Goal: Task Accomplishment & Management: Use online tool/utility

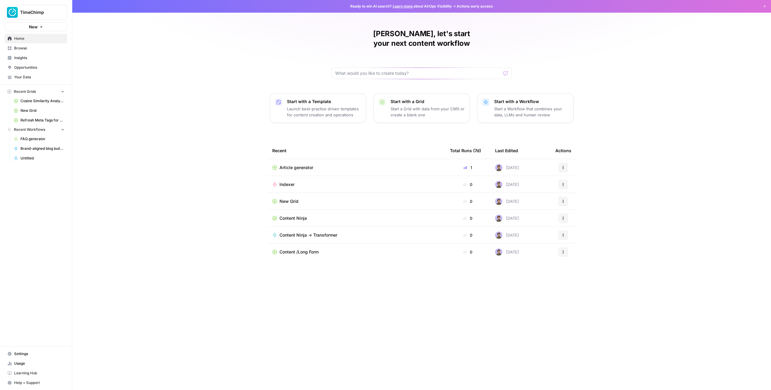
click at [45, 20] on div "TimeChimp New" at bounding box center [36, 15] width 72 height 31
click at [45, 16] on button "TimeChimp" at bounding box center [36, 12] width 62 height 15
click at [36, 55] on span "September Cohort" at bounding box center [58, 55] width 80 height 6
click at [37, 14] on span "September Cohort" at bounding box center [38, 12] width 36 height 6
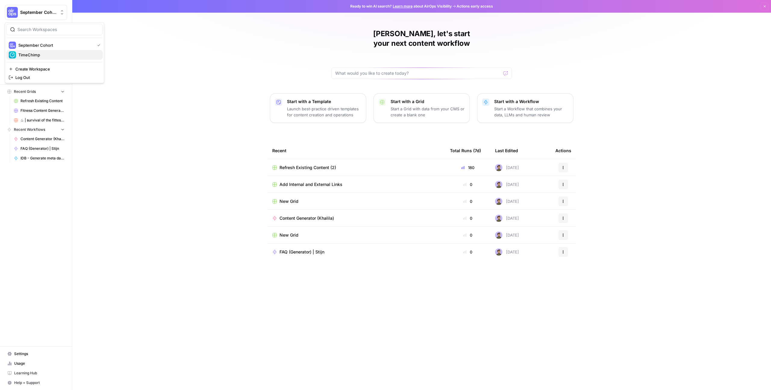
click at [34, 50] on button "TimeChimp" at bounding box center [54, 55] width 96 height 10
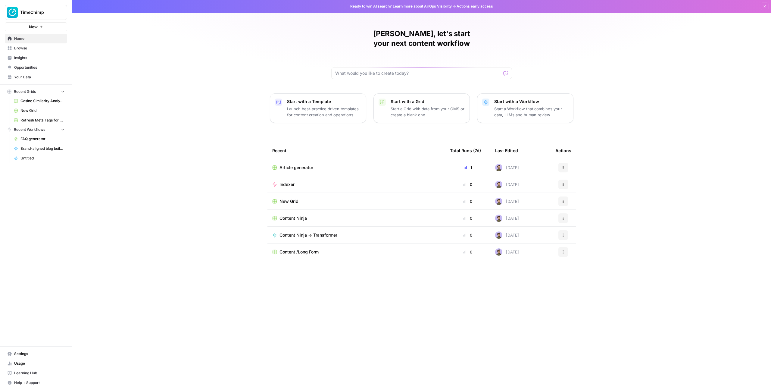
click at [151, 52] on div "Stijn, let's start your next content workflow Start with a Template Launch best…" at bounding box center [421, 195] width 699 height 390
click at [235, 263] on div "Stijn, let's start your next content workflow Start with a Template Launch best…" at bounding box center [421, 195] width 699 height 390
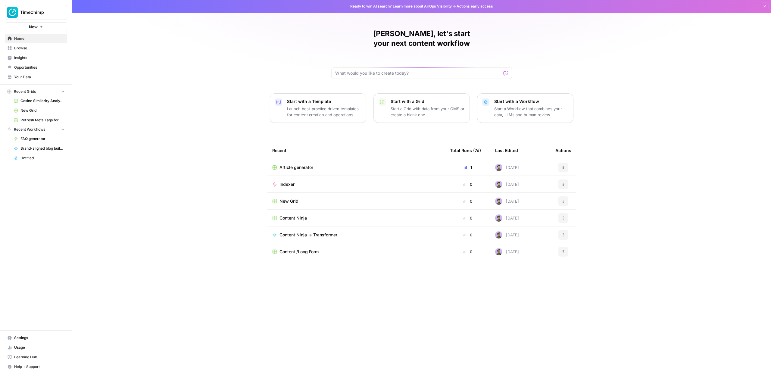
click at [217, 85] on div "Stijn, let's start your next content workflow Start with a Template Launch best…" at bounding box center [421, 187] width 699 height 374
click at [41, 66] on span "Opportunities" at bounding box center [39, 67] width 50 height 5
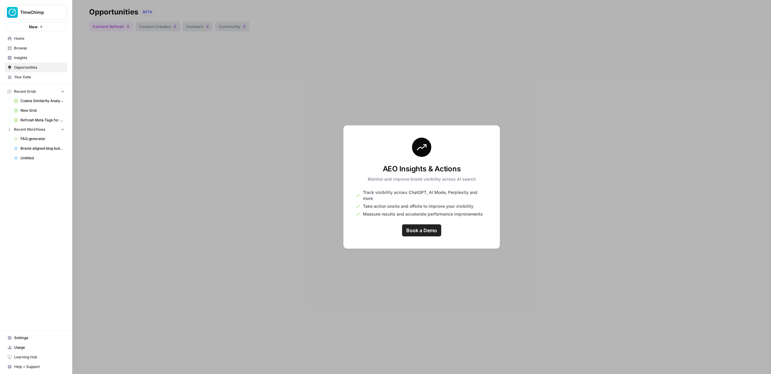
click at [26, 75] on span "Your Data" at bounding box center [39, 76] width 50 height 5
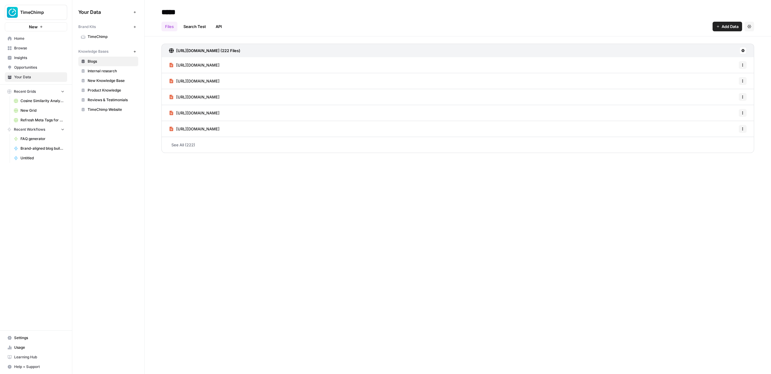
click at [103, 33] on link "TimeChimp" at bounding box center [108, 37] width 60 height 10
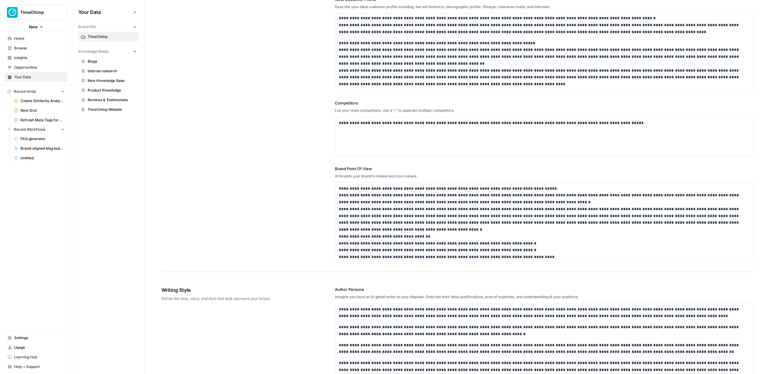
scroll to position [161, 0]
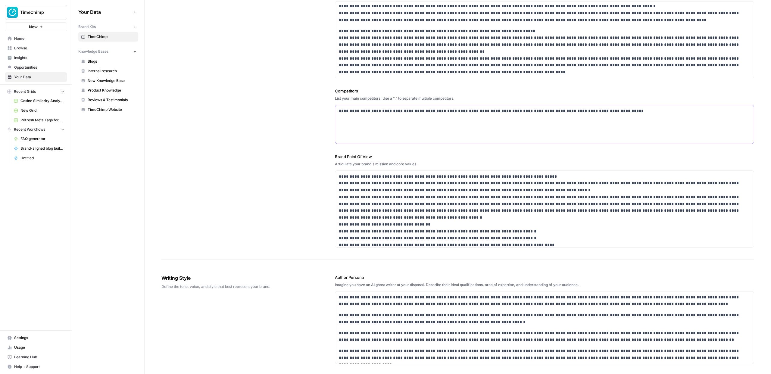
click at [356, 124] on div "**********" at bounding box center [544, 124] width 419 height 39
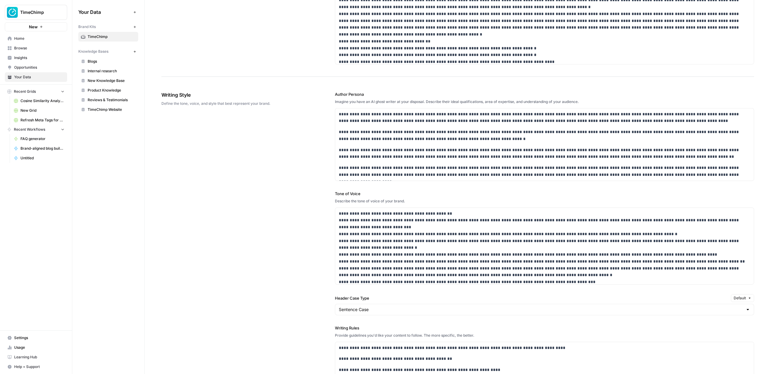
scroll to position [367, 0]
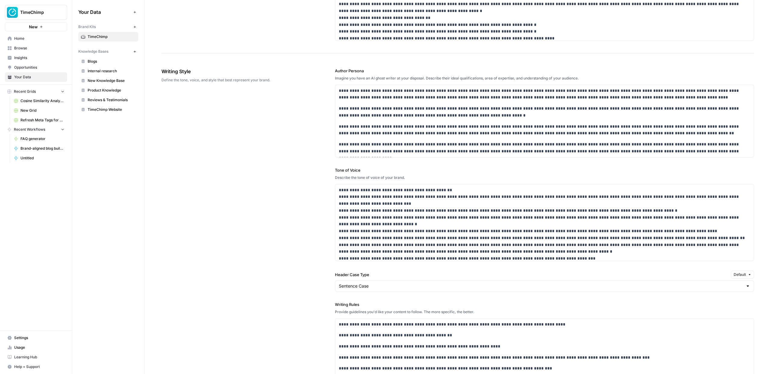
click at [347, 171] on label "Tone of Voice" at bounding box center [544, 170] width 419 height 6
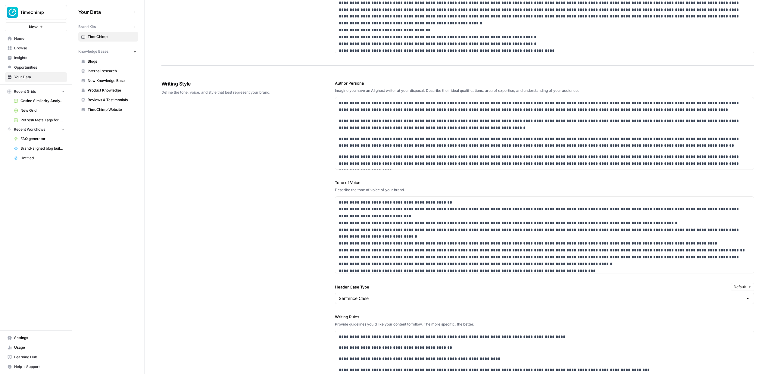
scroll to position [354, 0]
click at [339, 141] on p "**********" at bounding box center [545, 143] width 412 height 14
click at [332, 103] on div "**********" at bounding box center [458, 283] width 593 height 428
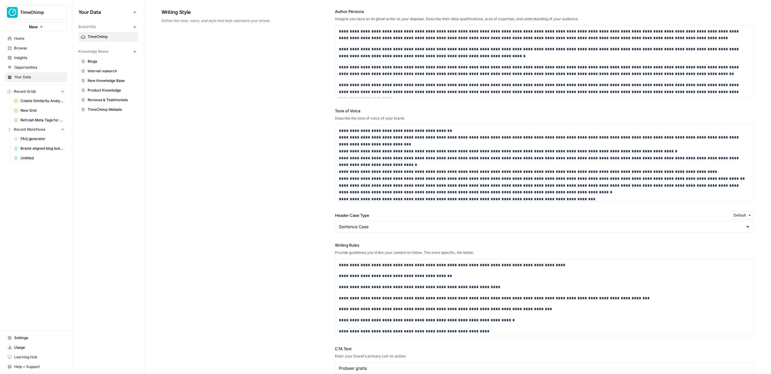
scroll to position [433, 0]
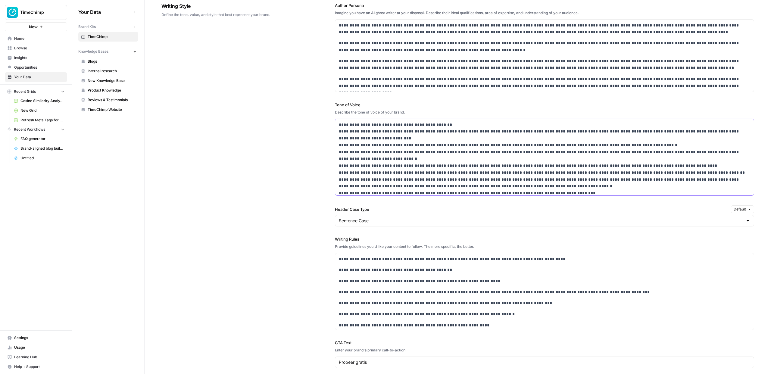
click at [362, 149] on p "**********" at bounding box center [545, 158] width 412 height 75
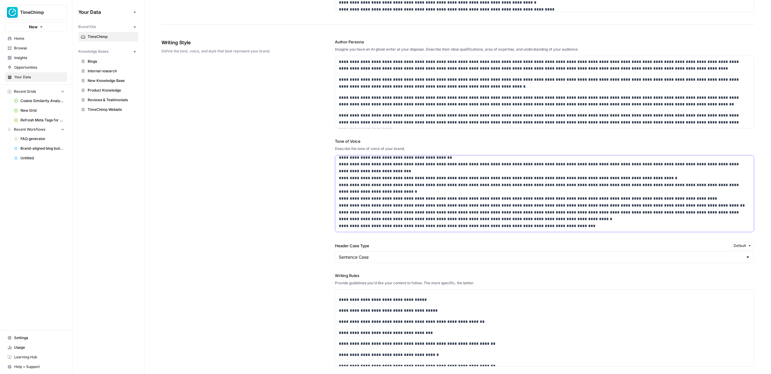
scroll to position [395, 0]
click at [340, 44] on label "Author Persona" at bounding box center [544, 43] width 419 height 6
click at [330, 55] on div "**********" at bounding box center [458, 242] width 593 height 428
click at [350, 45] on label "Author Persona" at bounding box center [544, 43] width 419 height 6
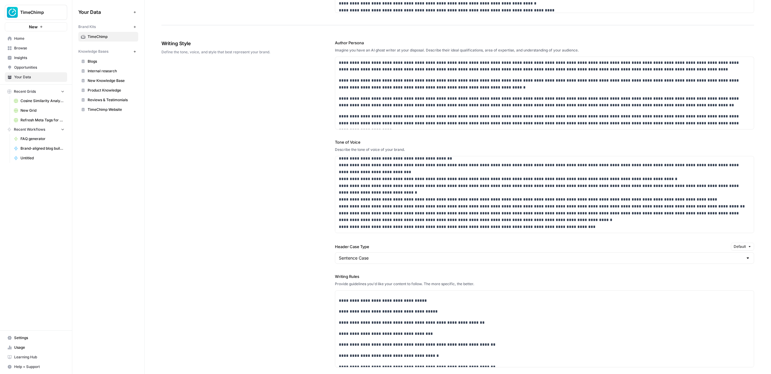
click at [350, 45] on label "Author Persona" at bounding box center [544, 43] width 419 height 6
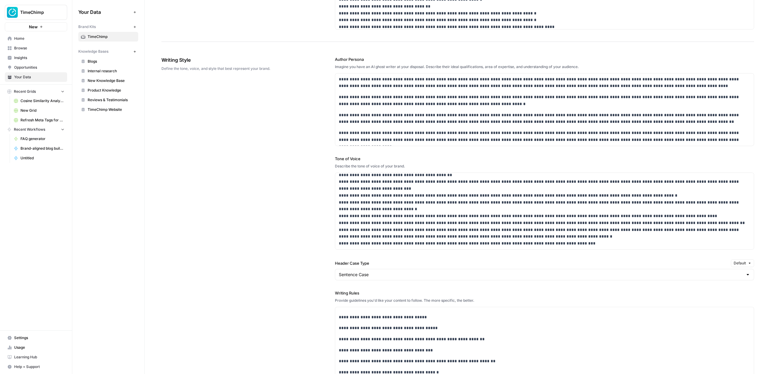
scroll to position [423, 0]
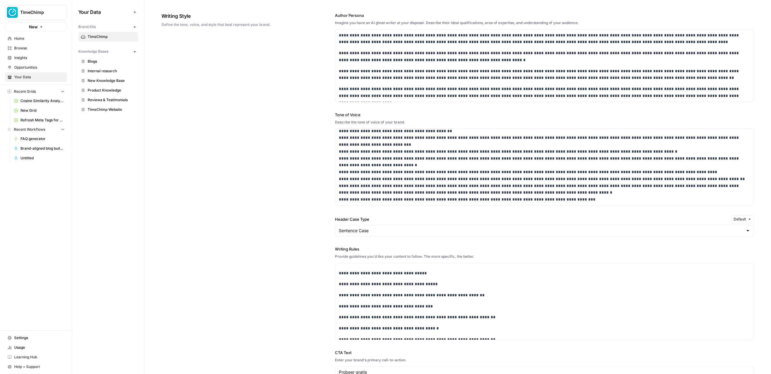
click at [337, 247] on label "Writing Rules" at bounding box center [544, 249] width 419 height 6
click at [314, 244] on div "**********" at bounding box center [458, 214] width 593 height 428
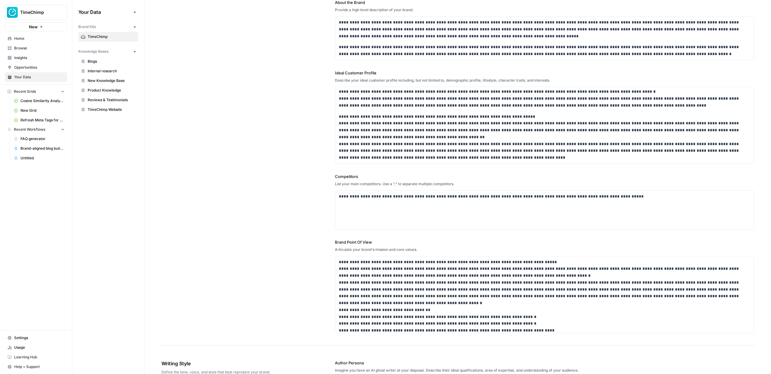
scroll to position [0, 0]
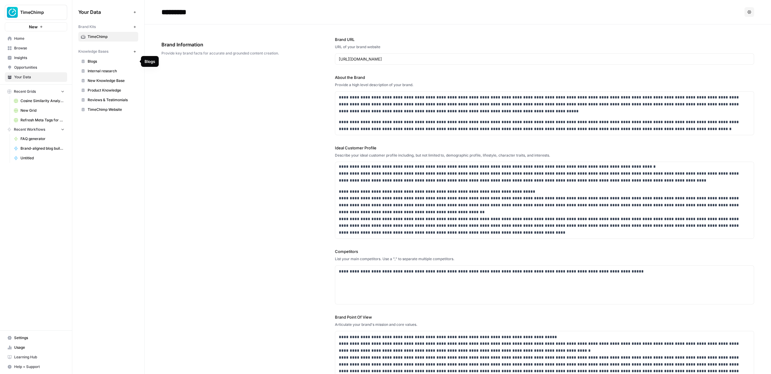
click at [99, 61] on span "Blogs" at bounding box center [112, 61] width 48 height 5
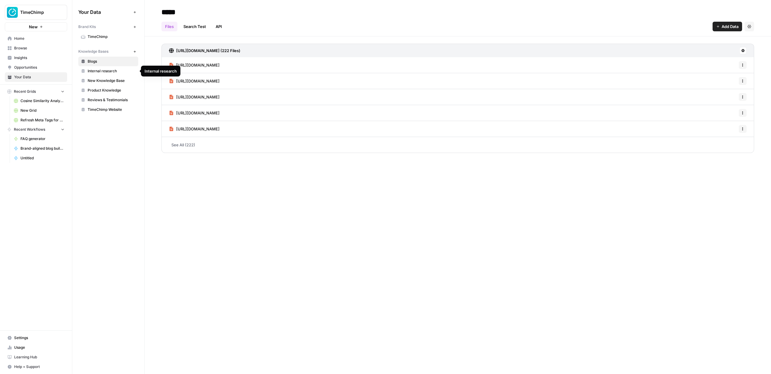
click at [103, 73] on span "Internal research" at bounding box center [112, 70] width 48 height 5
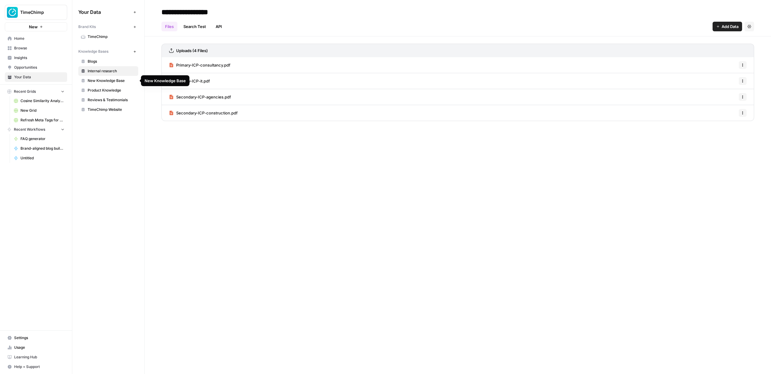
click at [104, 64] on link "Blogs" at bounding box center [108, 62] width 60 height 10
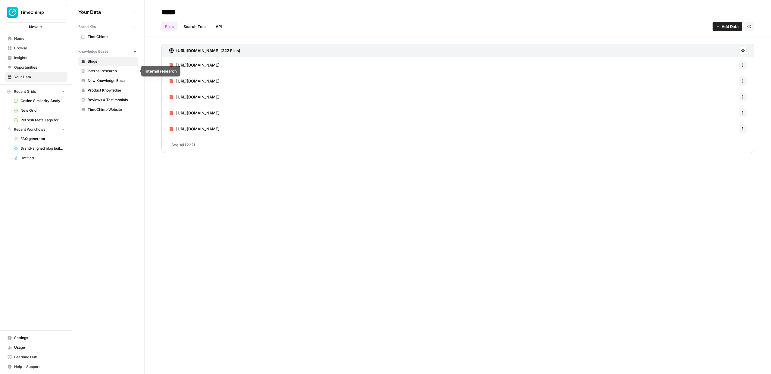
click at [105, 89] on span "Product Knowledge" at bounding box center [112, 90] width 48 height 5
click at [220, 78] on span "[URL][DOMAIN_NAME]" at bounding box center [197, 81] width 43 height 6
click at [220, 111] on span "[URL][DOMAIN_NAME]" at bounding box center [197, 113] width 43 height 6
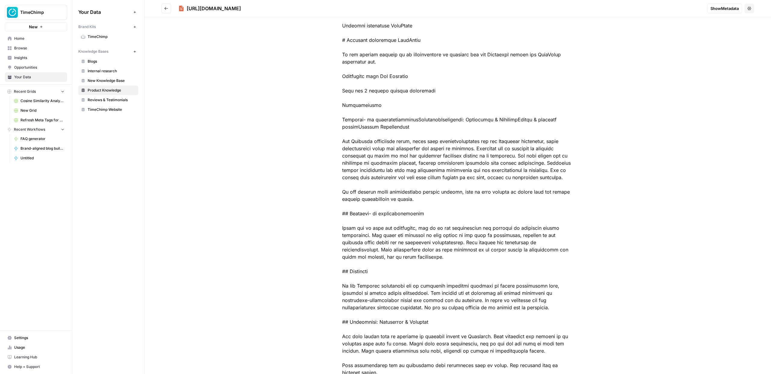
scroll to position [171, 0]
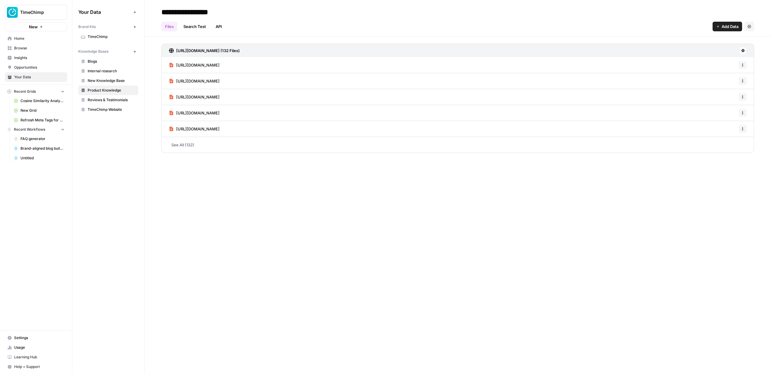
click at [100, 101] on span "Reviews & Testimonials" at bounding box center [112, 99] width 48 height 5
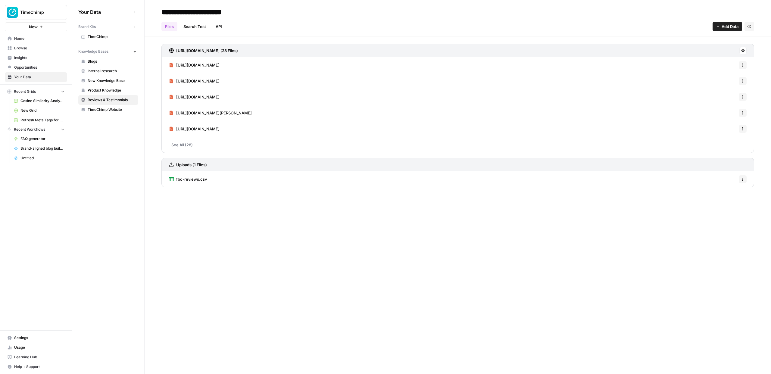
click at [101, 38] on span "TimeChimp" at bounding box center [112, 36] width 48 height 5
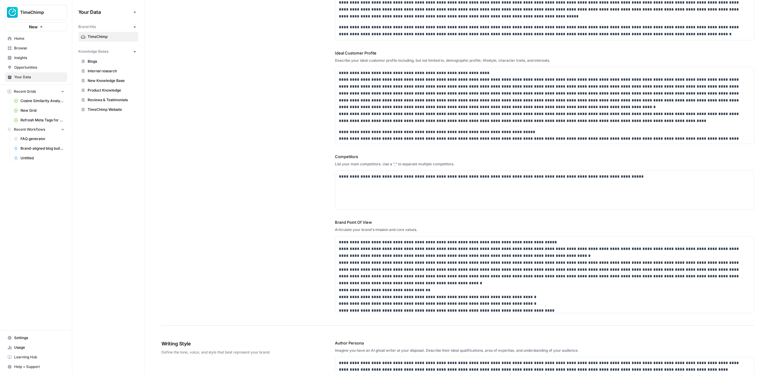
scroll to position [181, 0]
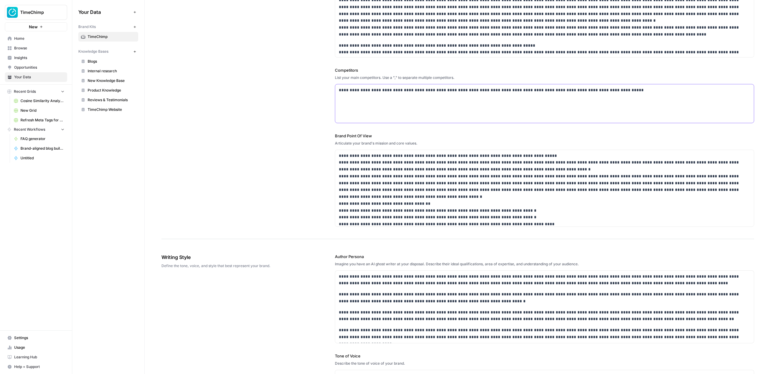
click at [350, 90] on p "**********" at bounding box center [545, 90] width 412 height 7
click at [360, 88] on p "**********" at bounding box center [545, 90] width 412 height 7
click at [348, 87] on p "**********" at bounding box center [545, 90] width 412 height 7
click at [355, 96] on div "**********" at bounding box center [544, 103] width 419 height 39
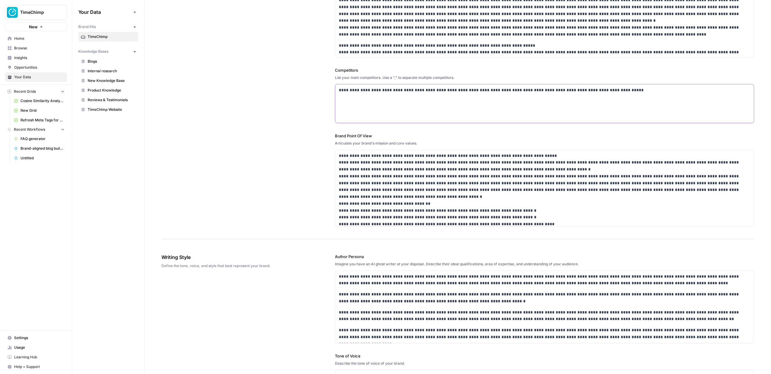
click at [349, 90] on p "**********" at bounding box center [545, 90] width 412 height 7
click at [611, 93] on p "**********" at bounding box center [545, 90] width 412 height 7
click at [489, 97] on div "**********" at bounding box center [544, 103] width 419 height 39
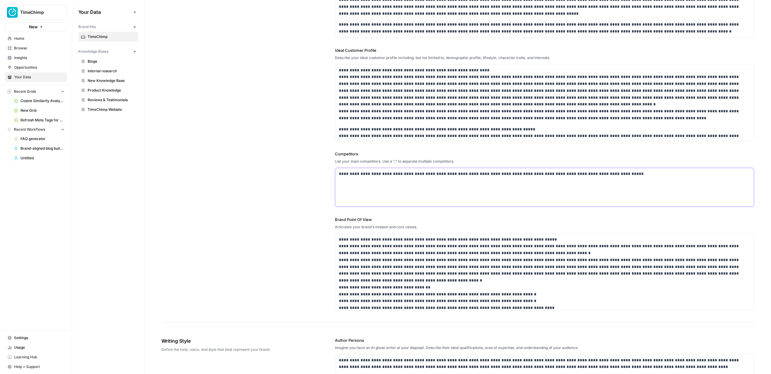
scroll to position [6, 0]
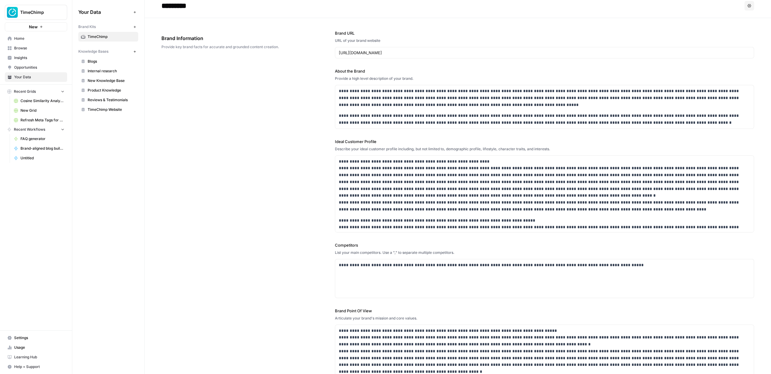
click at [302, 108] on div "**********" at bounding box center [458, 216] width 593 height 396
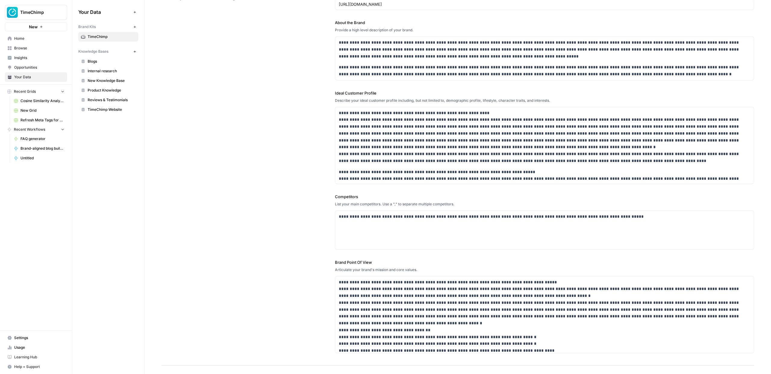
scroll to position [0, 0]
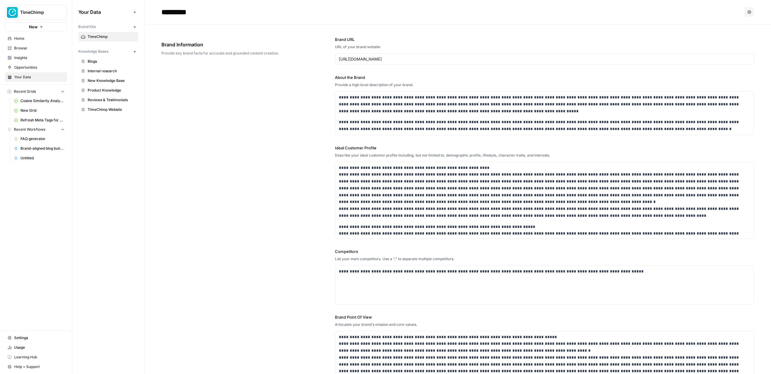
click at [32, 40] on span "Home" at bounding box center [39, 38] width 50 height 5
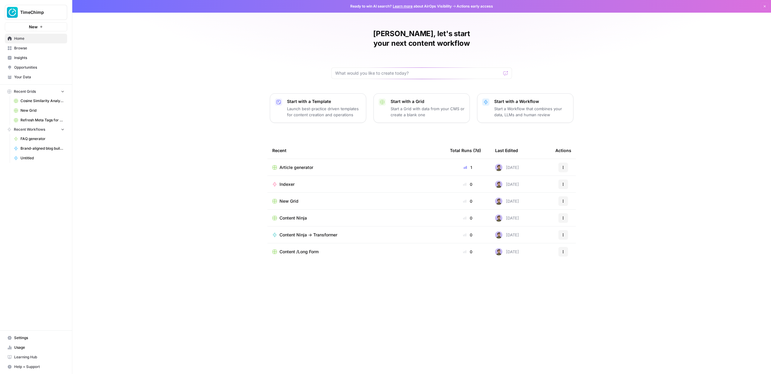
click at [29, 47] on span "Browse" at bounding box center [39, 47] width 50 height 5
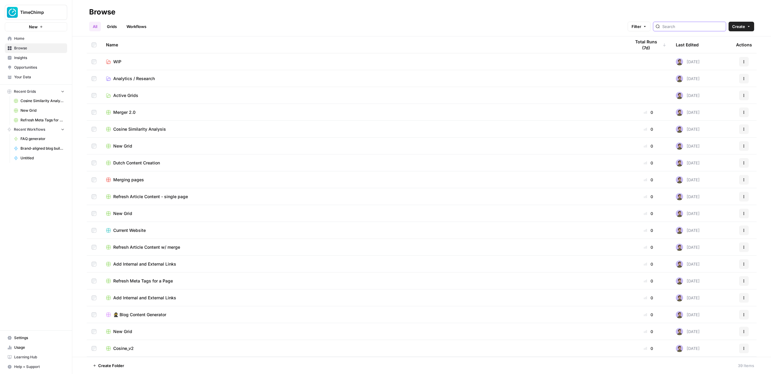
click at [693, 29] on input "search" at bounding box center [693, 27] width 61 height 6
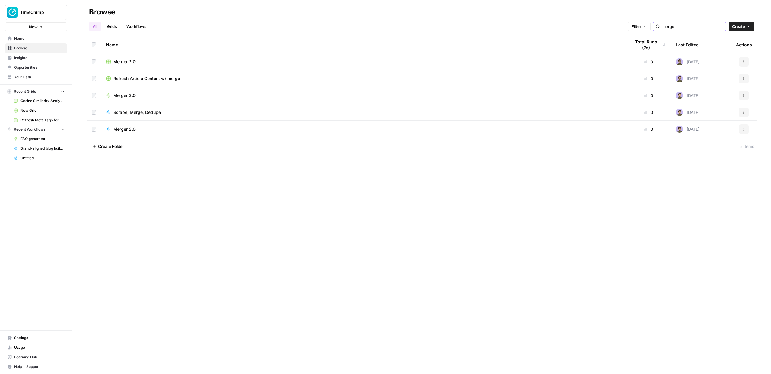
type input "merge"
click at [137, 62] on div "Merger 2.0" at bounding box center [363, 62] width 515 height 6
click at [127, 79] on span "Refresh Article Content w/ merge" at bounding box center [146, 79] width 67 height 6
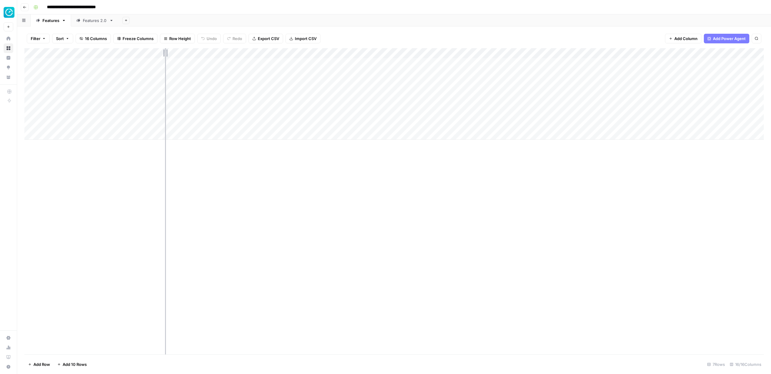
drag, startPoint x: 118, startPoint y: 52, endPoint x: 168, endPoint y: 52, distance: 50.6
click at [168, 52] on div "Add Column" at bounding box center [394, 94] width 740 height 92
click at [184, 64] on div "Add Column" at bounding box center [394, 94] width 740 height 92
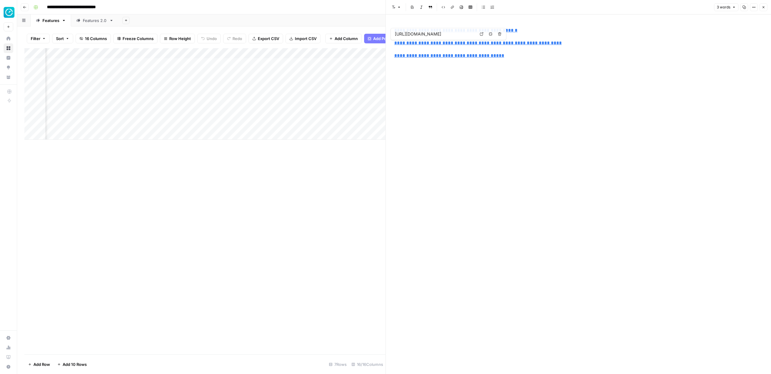
type input "[URL][DOMAIN_NAME]"
click at [762, 8] on icon "button" at bounding box center [764, 7] width 4 height 4
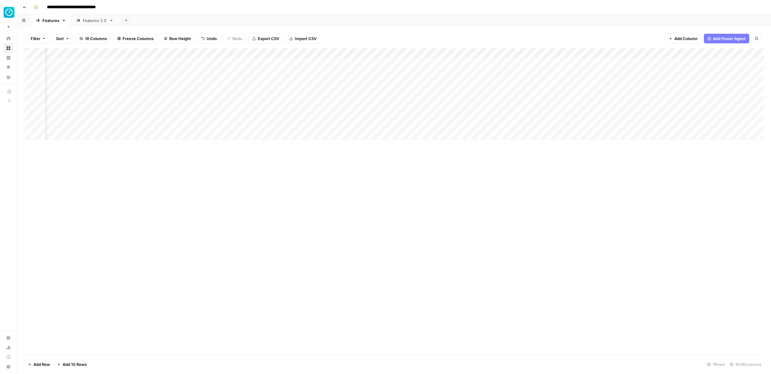
scroll to position [0, 100]
click at [201, 66] on div "Add Column" at bounding box center [394, 94] width 740 height 92
click at [218, 64] on div "Add Column" at bounding box center [394, 94] width 740 height 92
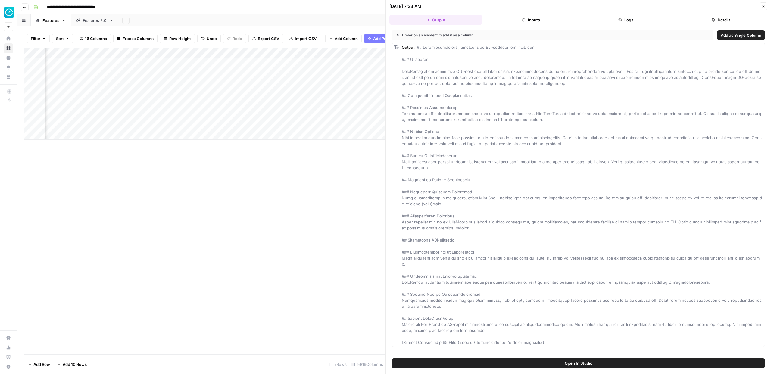
click at [764, 8] on icon "button" at bounding box center [764, 7] width 4 height 4
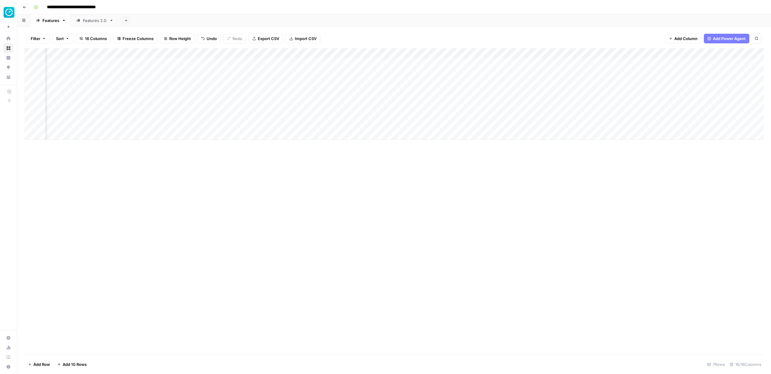
click at [220, 51] on div "Add Column" at bounding box center [394, 94] width 740 height 92
click at [202, 112] on span "Edit Workflow" at bounding box center [214, 112] width 53 height 6
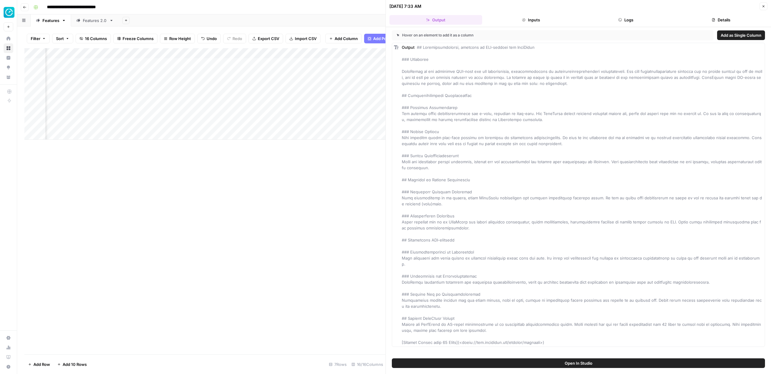
click at [764, 3] on button "Close" at bounding box center [764, 6] width 8 height 8
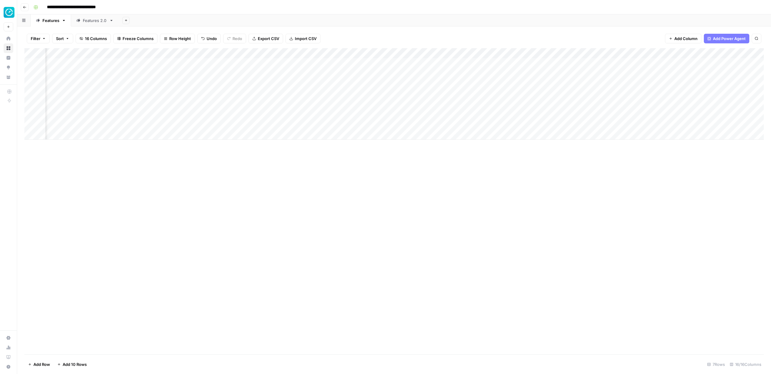
scroll to position [0, 447]
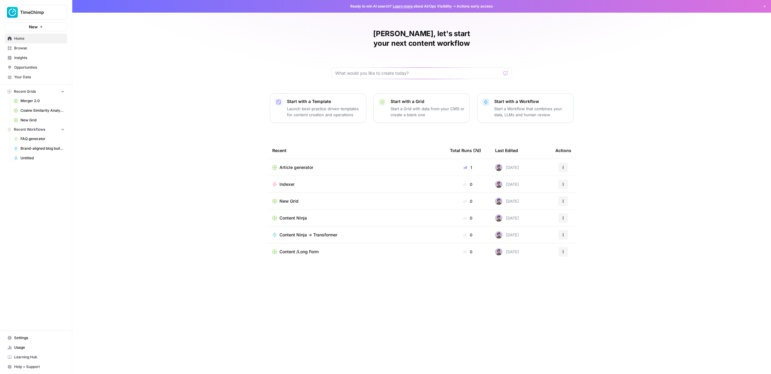
click at [154, 133] on div "Stijn, let's start your next content workflow Start with a Template Launch best…" at bounding box center [421, 187] width 699 height 374
click at [28, 66] on span "Opportunities" at bounding box center [39, 67] width 50 height 5
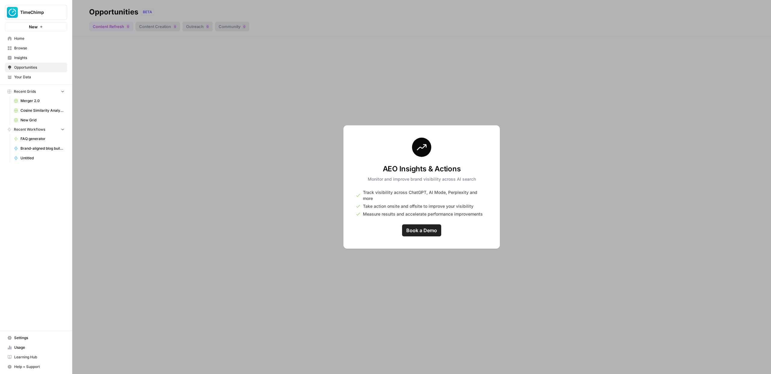
click at [25, 73] on link "Your Data" at bounding box center [36, 77] width 62 height 10
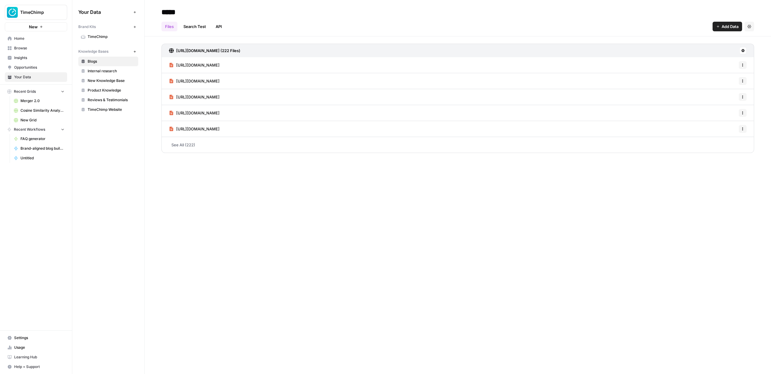
click at [31, 49] on span "Browse" at bounding box center [39, 47] width 50 height 5
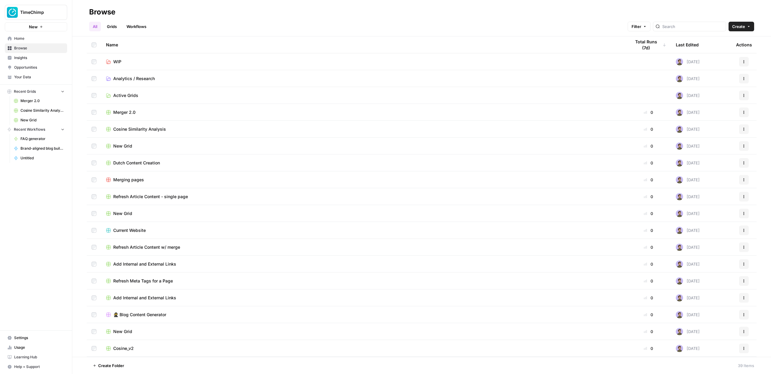
click at [117, 27] on link "Grids" at bounding box center [111, 27] width 17 height 10
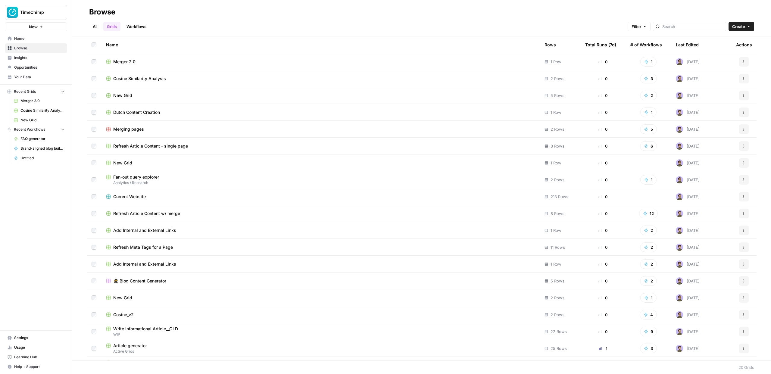
click at [137, 29] on link "Workflows" at bounding box center [136, 27] width 27 height 10
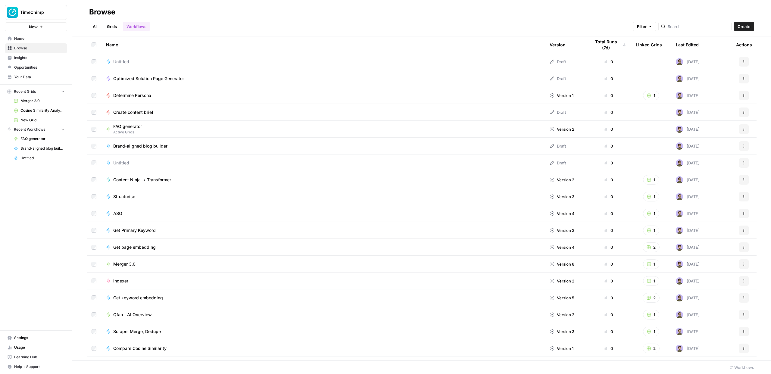
click at [110, 28] on link "Grids" at bounding box center [111, 27] width 17 height 10
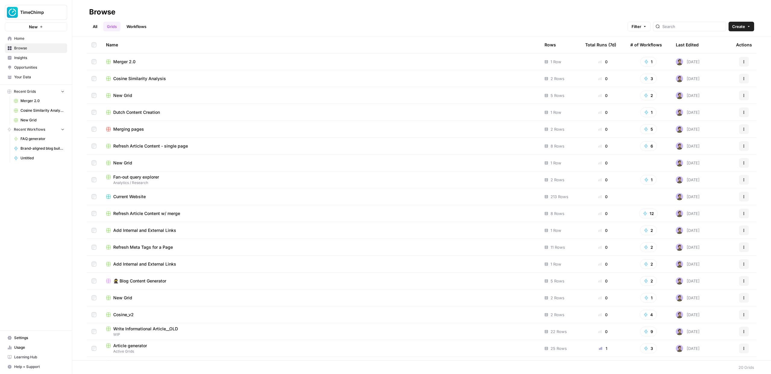
click at [127, 79] on span "Cosine Similarity Analysis" at bounding box center [139, 79] width 53 height 6
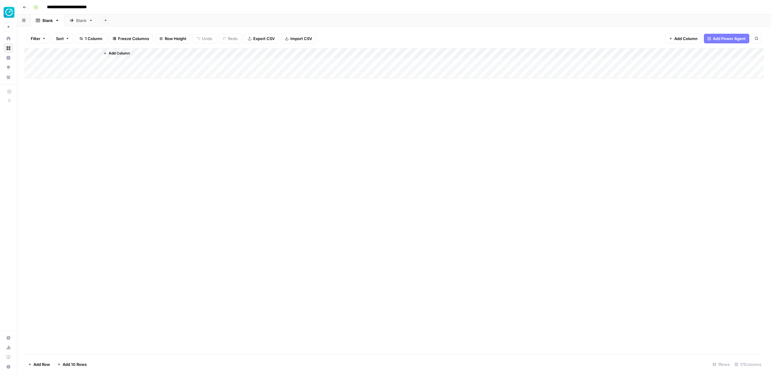
click at [28, 8] on button "Go back" at bounding box center [25, 7] width 8 height 8
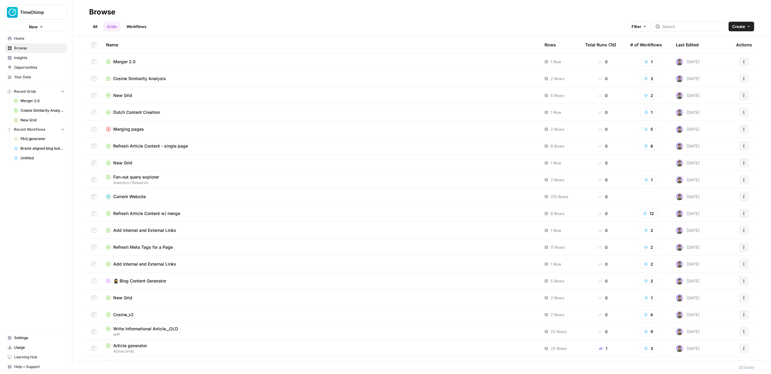
click at [140, 27] on link "Workflows" at bounding box center [136, 27] width 27 height 10
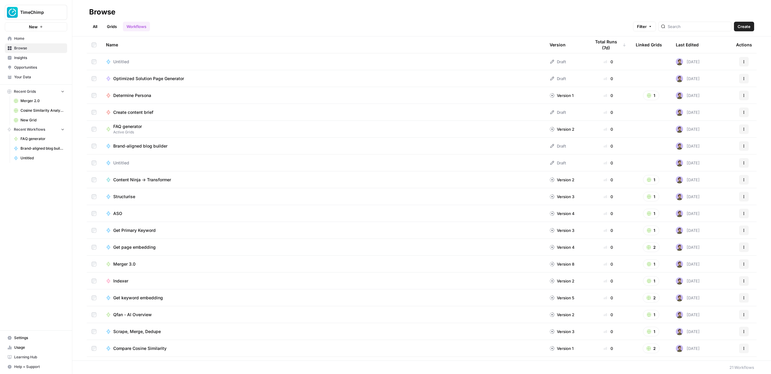
click at [741, 25] on span "Create" at bounding box center [744, 27] width 13 height 6
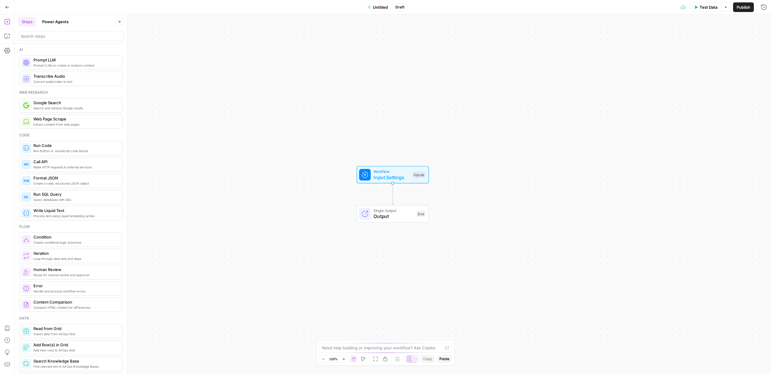
click at [51, 40] on div at bounding box center [70, 36] width 105 height 10
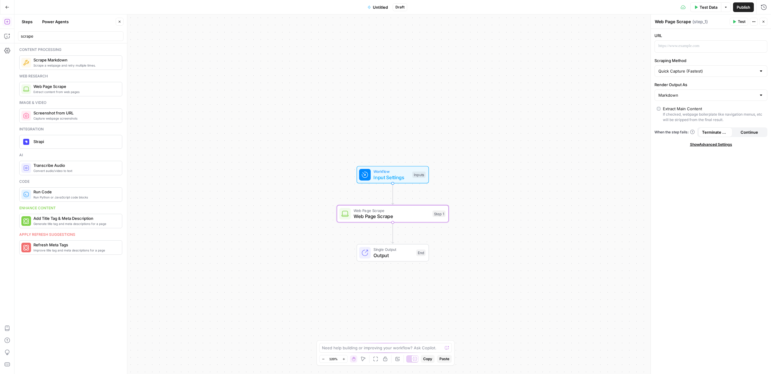
click at [57, 39] on div "scrape" at bounding box center [70, 36] width 105 height 10
click at [57, 38] on input "scrape" at bounding box center [71, 36] width 100 height 6
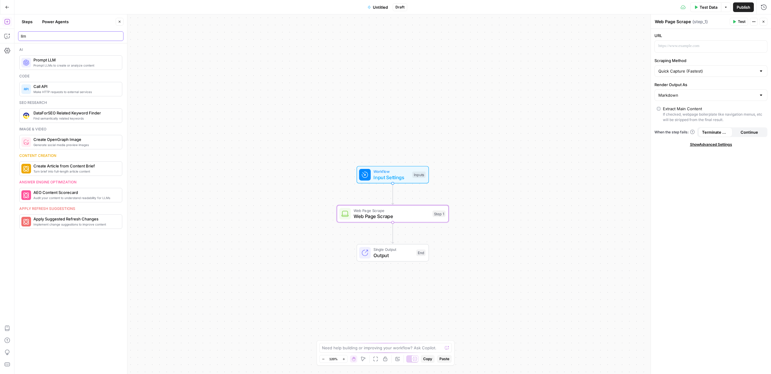
type input "llm"
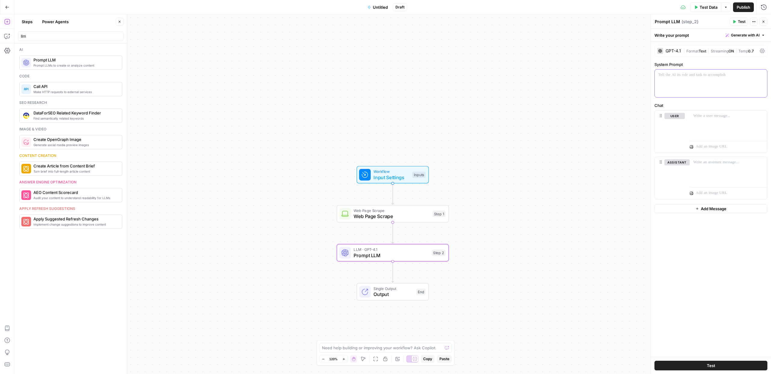
click at [698, 80] on div at bounding box center [711, 84] width 112 height 28
click at [696, 122] on div at bounding box center [728, 125] width 77 height 28
click at [681, 49] on div "GPT-4.1" at bounding box center [673, 51] width 15 height 4
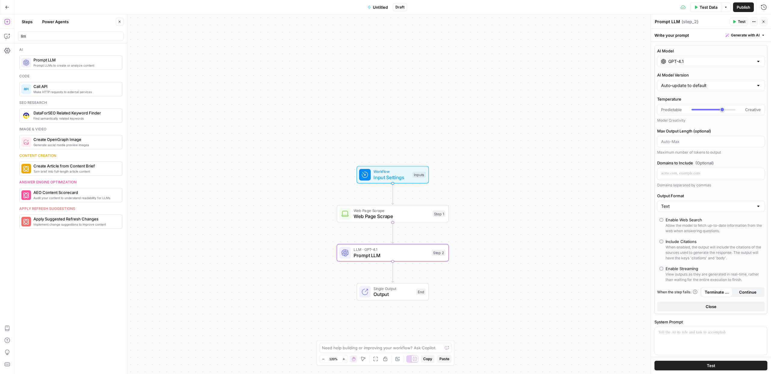
click at [692, 59] on input "GPT-4.1" at bounding box center [711, 61] width 85 height 6
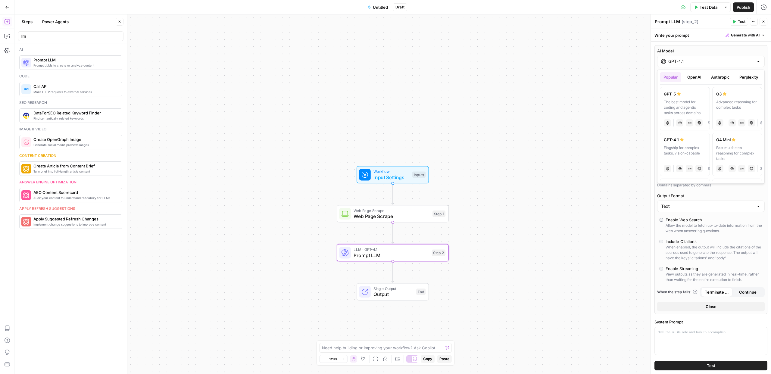
click at [700, 80] on button "OpenAI" at bounding box center [694, 77] width 21 height 10
click at [720, 75] on button "Anthropic" at bounding box center [721, 77] width 26 height 10
click at [726, 77] on button "Perplexity" at bounding box center [730, 77] width 26 height 10
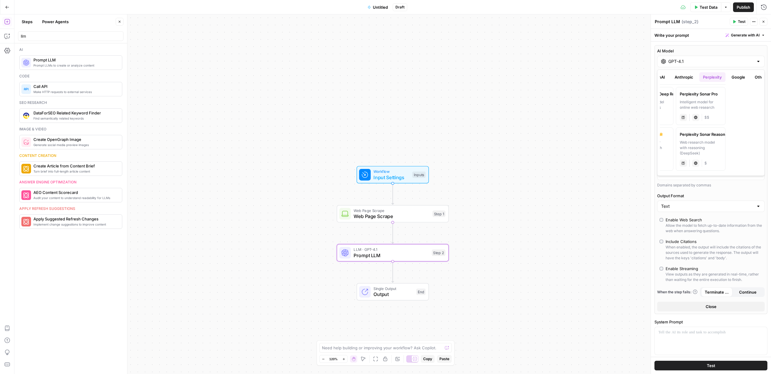
scroll to position [0, 44]
click at [730, 76] on button "Google" at bounding box center [731, 77] width 21 height 10
click at [754, 76] on button "Other" at bounding box center [753, 77] width 18 height 10
click at [698, 55] on div "AI Model GPT-4.1" at bounding box center [711, 57] width 108 height 19
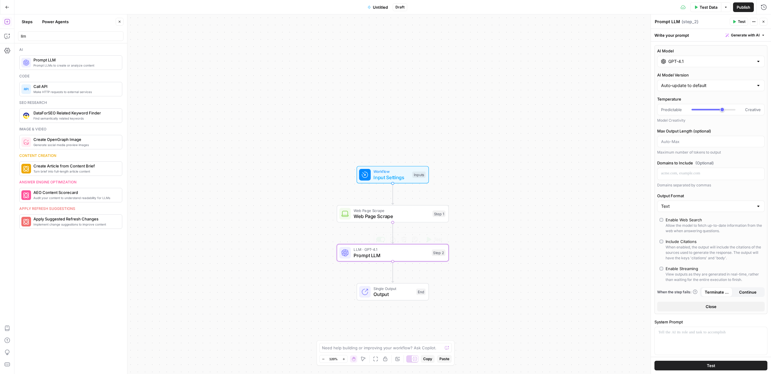
click at [397, 258] on span "Prompt LLM" at bounding box center [391, 255] width 75 height 7
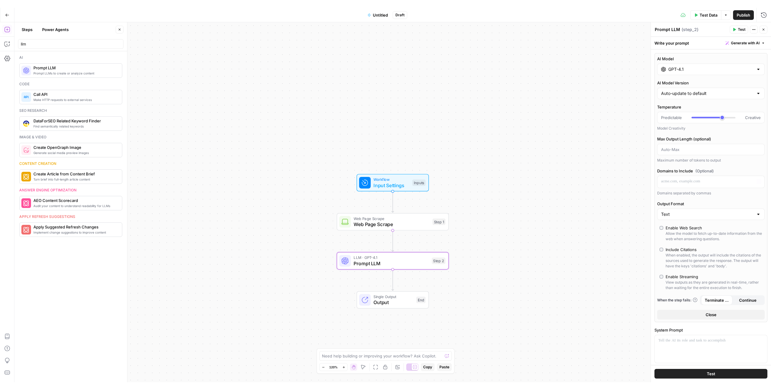
scroll to position [118, 0]
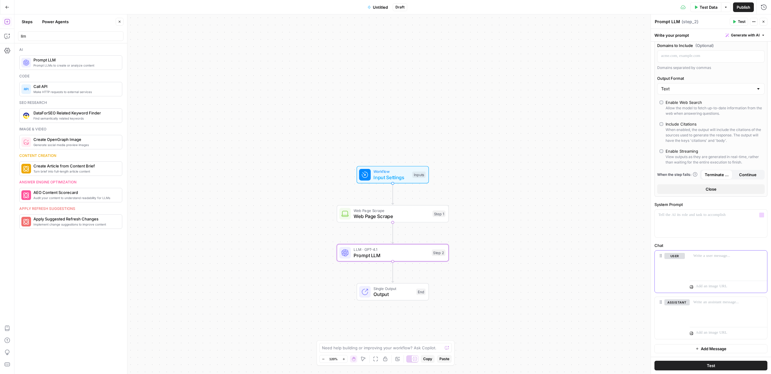
click at [699, 257] on p at bounding box center [729, 256] width 70 height 6
click at [9, 8] on icon "button" at bounding box center [7, 7] width 4 height 4
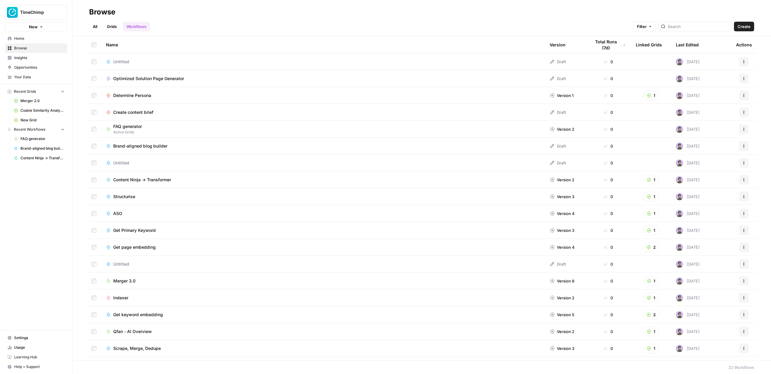
click at [107, 25] on link "Grids" at bounding box center [111, 27] width 17 height 10
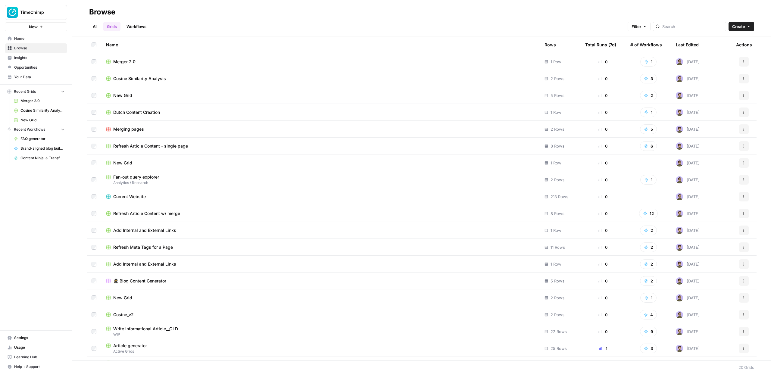
click at [739, 28] on span "Create" at bounding box center [739, 27] width 13 height 6
click at [715, 47] on span "Blank" at bounding box center [725, 48] width 44 height 6
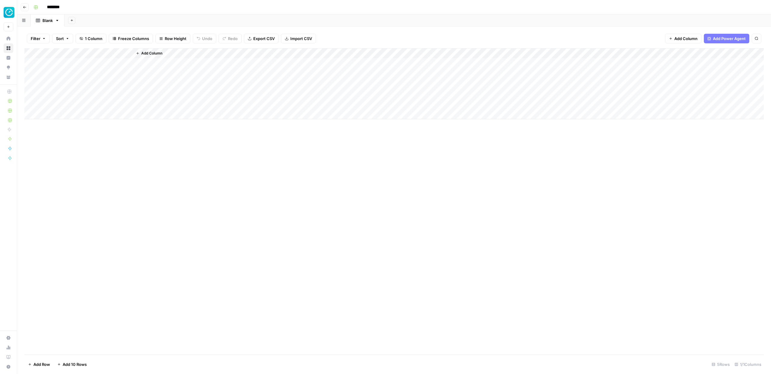
click at [142, 51] on span "Add Column" at bounding box center [151, 53] width 21 height 5
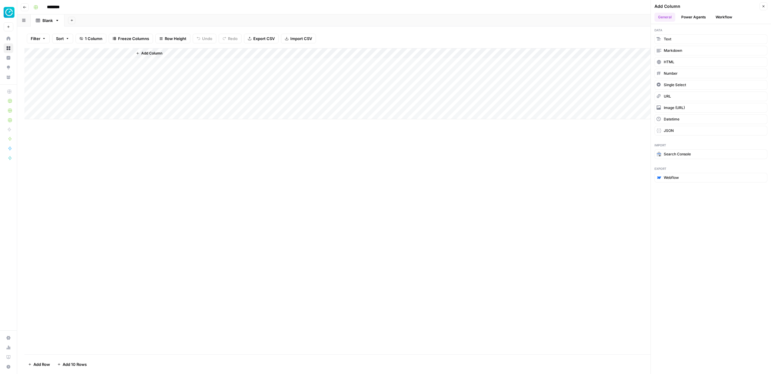
click at [696, 17] on button "Power Agents" at bounding box center [694, 17] width 32 height 9
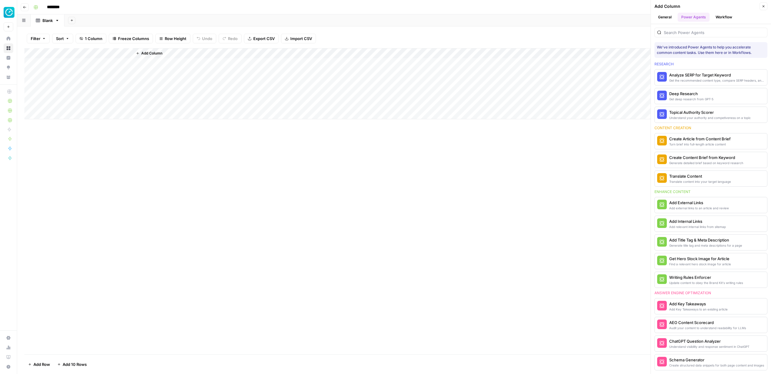
click at [732, 13] on button "Workflow" at bounding box center [724, 17] width 24 height 9
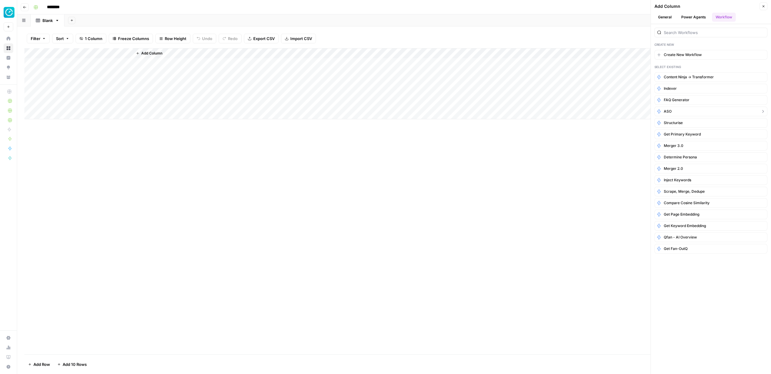
click at [679, 108] on button "ASO" at bounding box center [711, 112] width 113 height 10
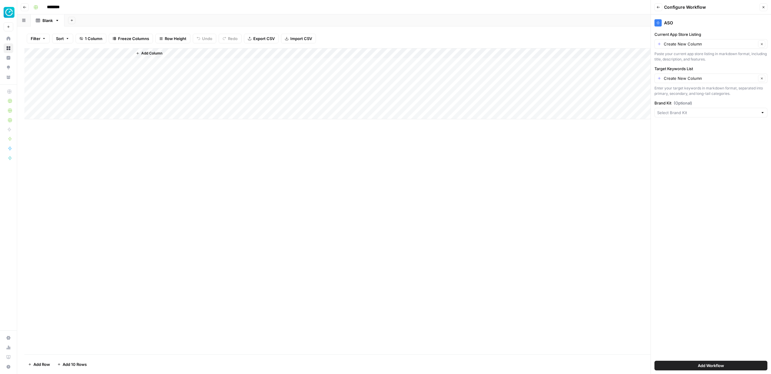
click at [674, 363] on button "Add Workflow" at bounding box center [711, 366] width 113 height 10
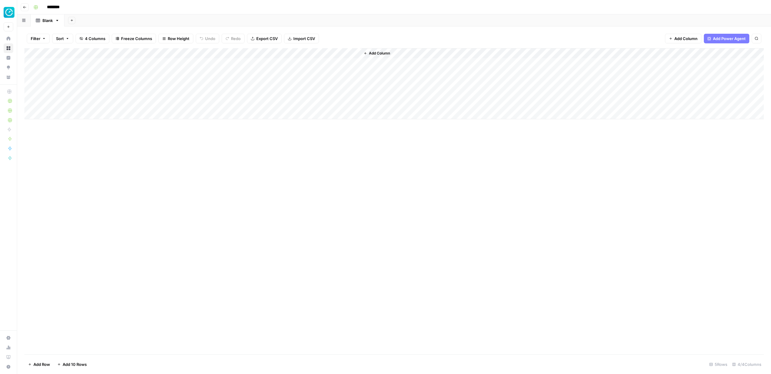
click at [241, 62] on div "Add Column" at bounding box center [394, 83] width 740 height 71
click at [26, 7] on icon "button" at bounding box center [25, 7] width 4 height 4
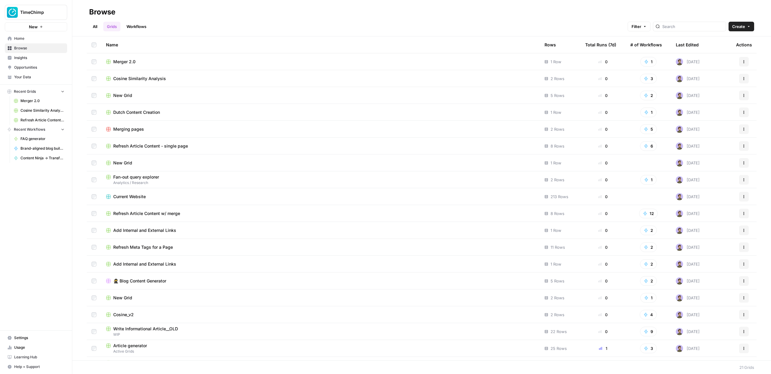
click at [93, 26] on link "All" at bounding box center [95, 27] width 12 height 10
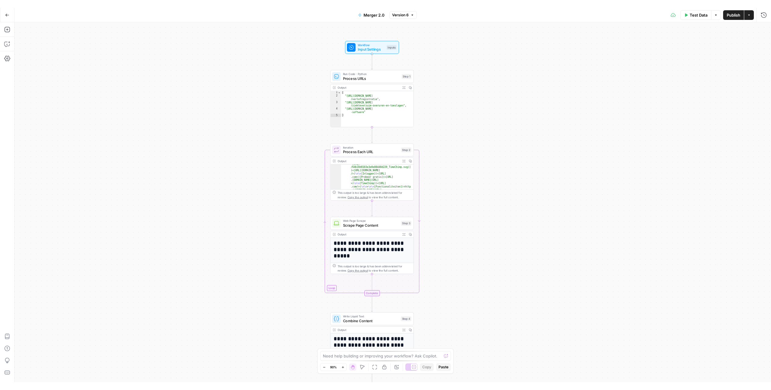
scroll to position [42, 0]
